Goal: Download file/media

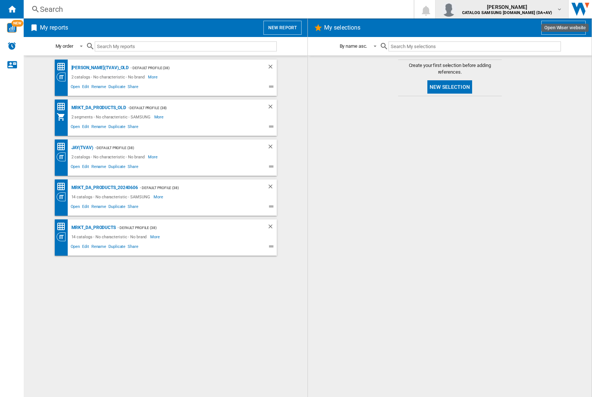
click at [456, 9] on img "button" at bounding box center [449, 9] width 15 height 15
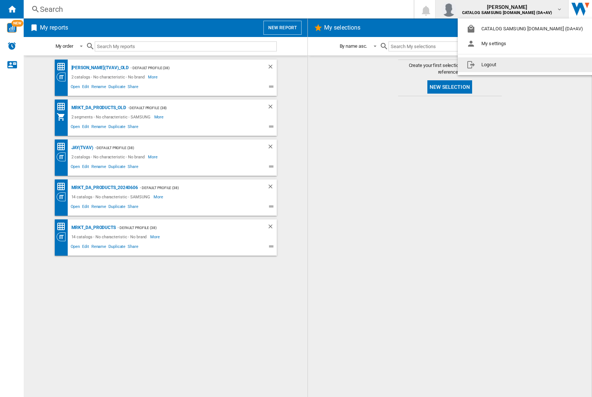
click at [515, 65] on button "Logout" at bounding box center [526, 64] width 137 height 15
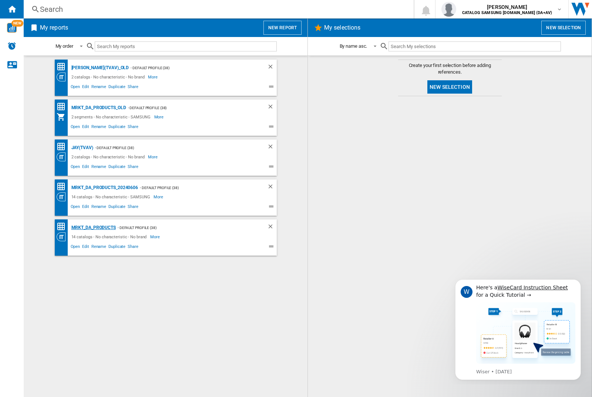
click at [93, 228] on div "MRKT_DA_PRODUCTS" at bounding box center [93, 227] width 46 height 9
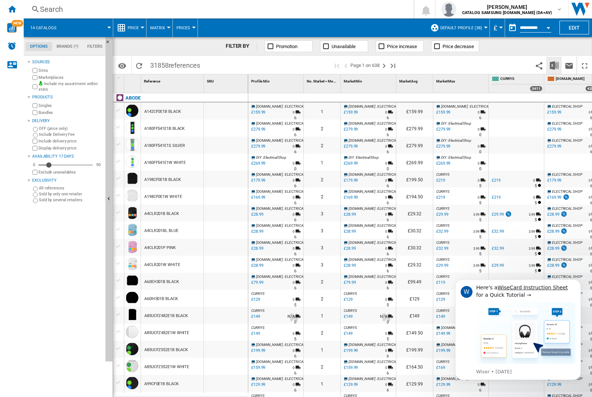
click at [554, 65] on img "Download in Excel" at bounding box center [554, 65] width 9 height 9
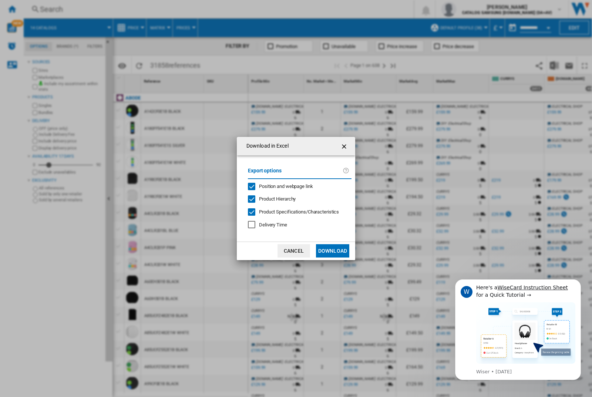
click at [281, 186] on span "Position and webpage link" at bounding box center [286, 187] width 54 height 6
click at [333, 251] on button "Download" at bounding box center [332, 250] width 33 height 13
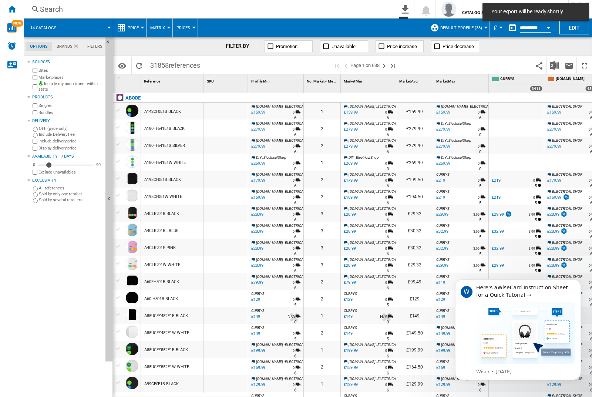
click at [228, 110] on div at bounding box center [226, 111] width 44 height 17
